Goal: Navigation & Orientation: Find specific page/section

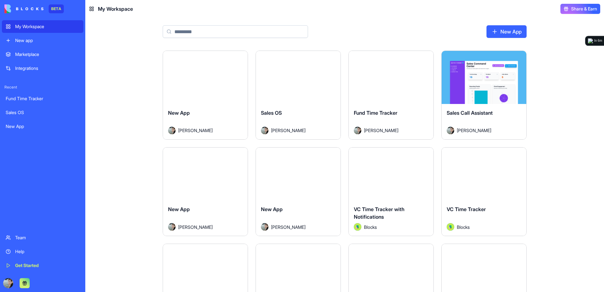
click at [30, 53] on div "Marketplace" at bounding box center [47, 54] width 64 height 6
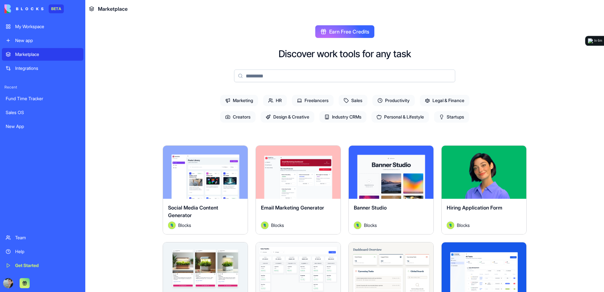
click at [36, 25] on div "My Workspace" at bounding box center [47, 26] width 64 height 6
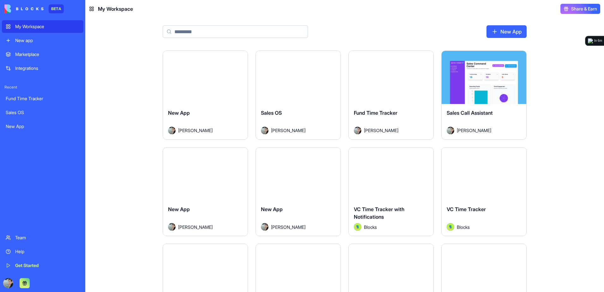
click at [571, 9] on span "Share & Earn" at bounding box center [584, 9] width 26 height 6
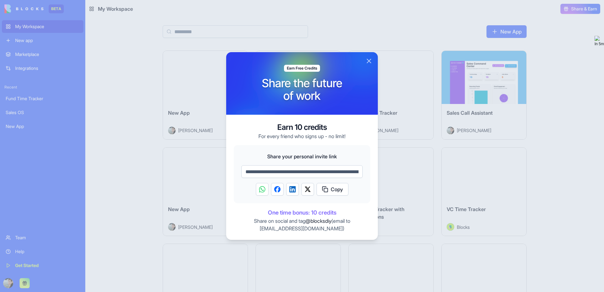
click at [368, 59] on button "Close" at bounding box center [369, 61] width 8 height 8
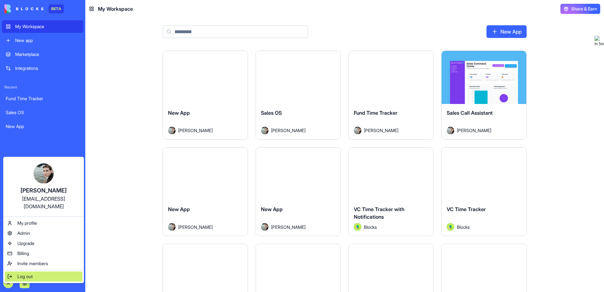
click at [13, 271] on div "Log out" at bounding box center [44, 276] width 78 height 10
